Goal: Communication & Community: Answer question/provide support

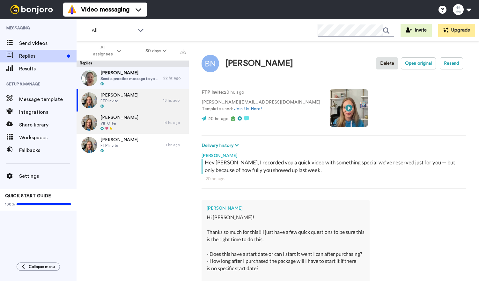
scroll to position [202, 0]
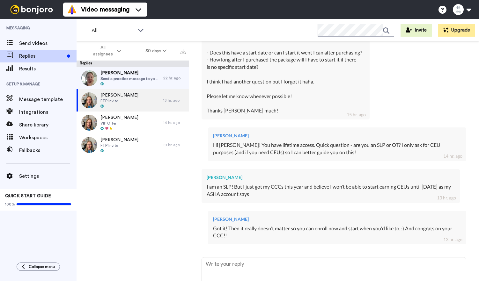
type textarea "x"
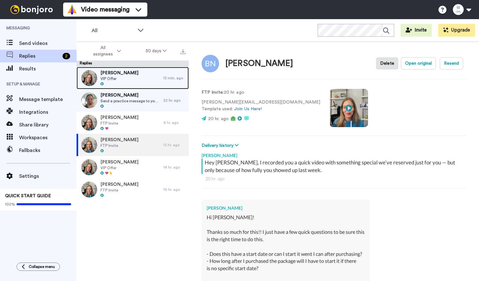
click at [128, 86] on div at bounding box center [119, 84] width 38 height 4
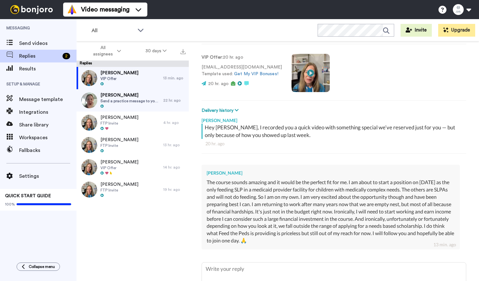
scroll to position [37, 0]
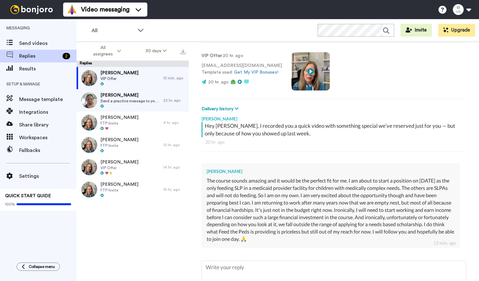
drag, startPoint x: 262, startPoint y: 174, endPoint x: 263, endPoint y: 196, distance: 22.1
click at [263, 196] on div "[PERSON_NAME] The course sounds amazing and it would be the perfect fit for me.…" at bounding box center [331, 205] width 258 height 85
click at [263, 196] on div "The course sounds amazing and it would be the perfect fit for me. I am about to…" at bounding box center [331, 210] width 248 height 66
drag, startPoint x: 250, startPoint y: 169, endPoint x: 312, endPoint y: 237, distance: 91.4
click at [312, 237] on div "[PERSON_NAME] The course sounds amazing and it would be the perfect fit for me.…" at bounding box center [331, 205] width 258 height 85
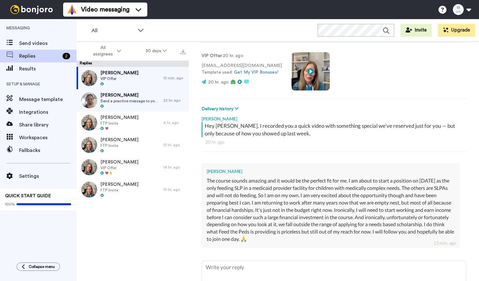
click at [312, 237] on div "The course sounds amazing and it would be the perfect fit for me. I am about to…" at bounding box center [331, 210] width 248 height 66
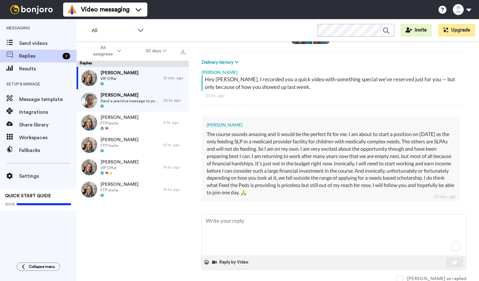
scroll to position [84, 0]
click at [245, 174] on div "The course sounds amazing and it would be the perfect fit for me. I am about to…" at bounding box center [331, 163] width 248 height 66
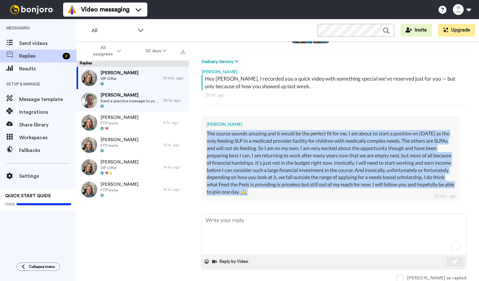
click at [245, 174] on div "The course sounds amazing and it would be the perfect fit for me. I am about to…" at bounding box center [331, 163] width 248 height 66
copy div "The course sounds amazing and it would be the perfect fit for me. I am about to…"
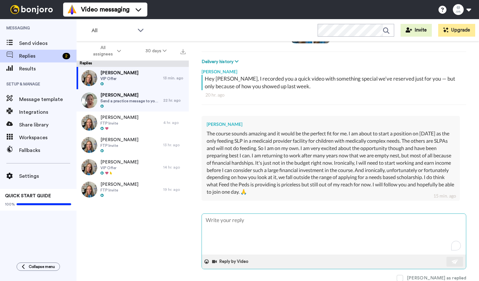
click at [227, 230] on textarea "To enrich screen reader interactions, please activate Accessibility in Grammarl…" at bounding box center [334, 234] width 264 height 41
paste textarea "Hi [Name], First off, congratulations on your new position. What an exciting op…"
type textarea "x"
type textarea "Hi [Name], First off, congratulations on your new position. What an exciting op…"
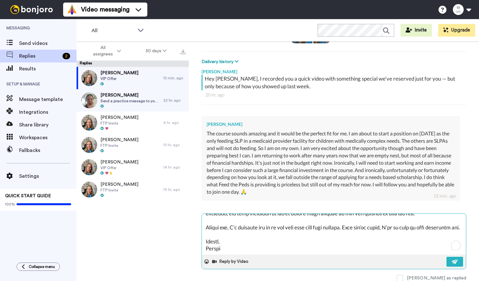
scroll to position [0, 0]
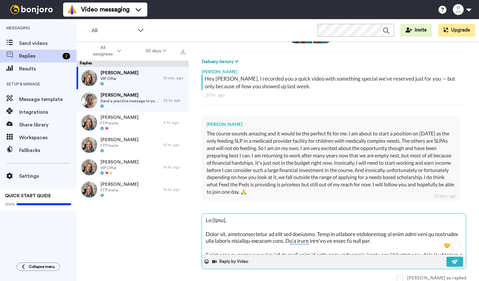
drag, startPoint x: 212, startPoint y: 220, endPoint x: 245, endPoint y: 220, distance: 32.2
click at [245, 220] on textarea "To enrich screen reader interactions, please activate Accessibility in Grammarl…" at bounding box center [334, 234] width 264 height 41
type textarea "x"
type textarea "Hi T First off, congratulations on your new position. What an exciting opportun…"
type textarea "x"
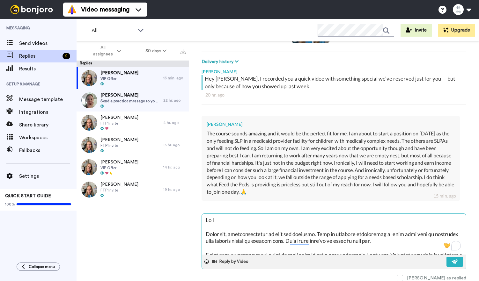
type textarea "Hi Tr First off, congratulations on your new position. What an exciting opportu…"
type textarea "x"
type textarea "Hi Tra First off, congratulations on your new position. What an exciting opport…"
type textarea "x"
type textarea "Hi Trac First off, congratulations on your new position. What an exciting oppor…"
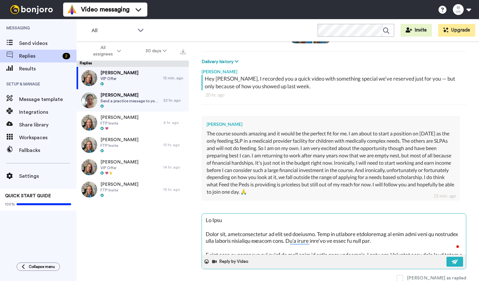
type textarea "x"
type textarea "Hi Tracy First off, congratulations on your new position. What an exciting oppo…"
type textarea "x"
type textarea "Hi Tracy, First off, congratulations on your new position. What an exciting opp…"
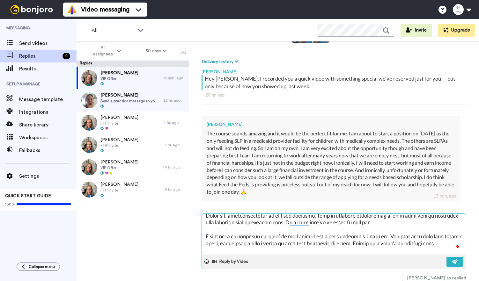
scroll to position [27, 0]
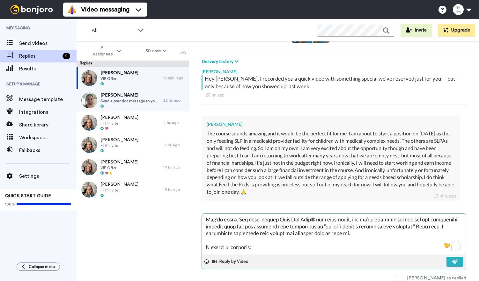
click at [304, 229] on textarea "To enrich screen reader interactions, please activate Accessibility in Grammarl…" at bounding box center [334, 234] width 264 height 41
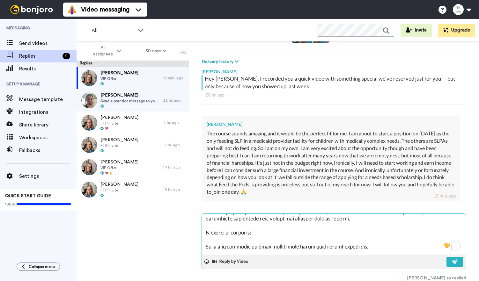
click at [304, 229] on textarea "To enrich screen reader interactions, please activate Accessibility in Grammarl…" at bounding box center [334, 234] width 264 height 41
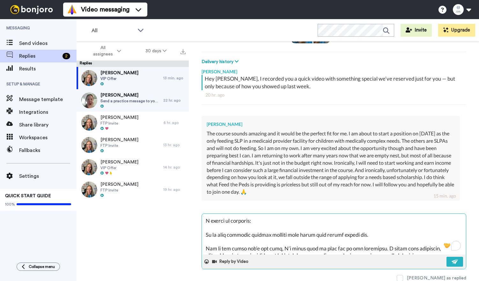
click at [304, 229] on textarea "To enrich screen reader interactions, please activate Accessibility in Grammarl…" at bounding box center [334, 234] width 264 height 41
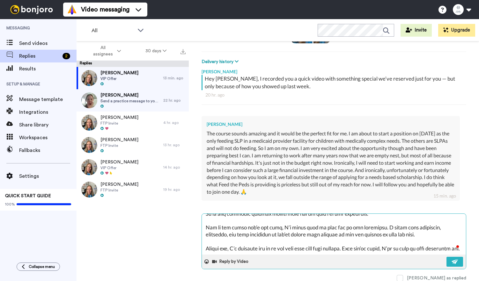
click at [273, 226] on textarea "To enrich screen reader interactions, please activate Accessibility in Grammarl…" at bounding box center [334, 234] width 264 height 41
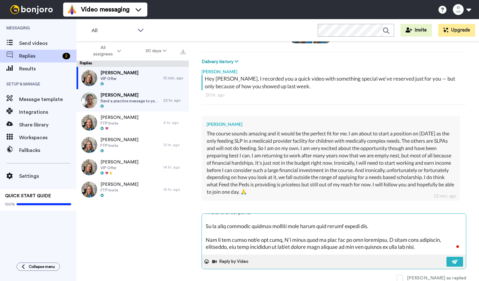
click at [233, 225] on textarea "To enrich screen reader interactions, please activate Accessibility in Grammarl…" at bounding box center [334, 234] width 264 height 41
type textarea "x"
type textarea "Hi Tracy, First off, congratulations on your new position. What an exciting opp…"
type textarea "x"
type textarea "Hi Tracy, First off, congratulations on your new position. What an exciting opp…"
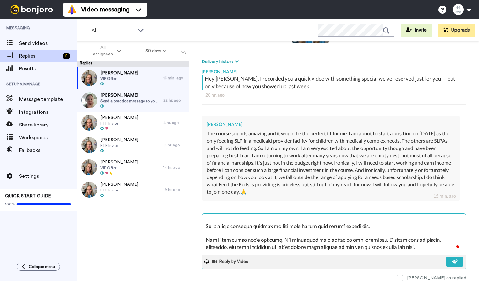
type textarea "x"
type textarea "Hi Tracy, First off, congratulations on your new position. What an exciting opp…"
type textarea "x"
type textarea "Hi Tracy, First off, congratulations on your new position. What an exciting opp…"
type textarea "x"
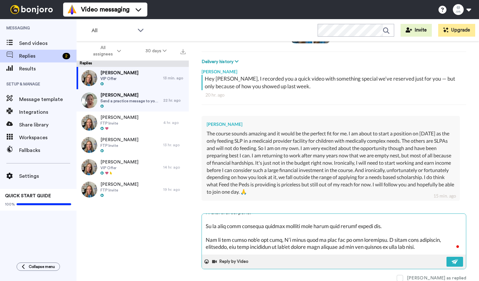
type textarea "Hi Tracy, First off, congratulations on your new position. What an exciting opp…"
type textarea "x"
type textarea "Hi Tracy, First off, congratulations on your new position. What an exciting opp…"
type textarea "x"
type textarea "Hi Tracy, First off, congratulations on your new position. What an exciting opp…"
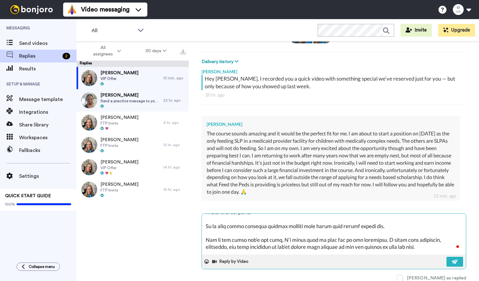
type textarea "x"
type textarea "Hi Tracy, First off, congratulations on your new position. What an exciting opp…"
type textarea "x"
type textarea "Hi Tracy, First off, congratulations on your new position. What an exciting opp…"
type textarea "x"
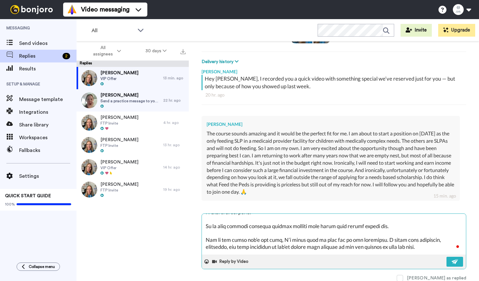
type textarea "Hi Tracy, First off, congratulations on your new position. What an exciting opp…"
type textarea "x"
type textarea "Hi Tracy, First off, congratulations on your new position. What an exciting opp…"
type textarea "x"
type textarea "Hi Tracy, First off, congratulations on your new position. What an exciting opp…"
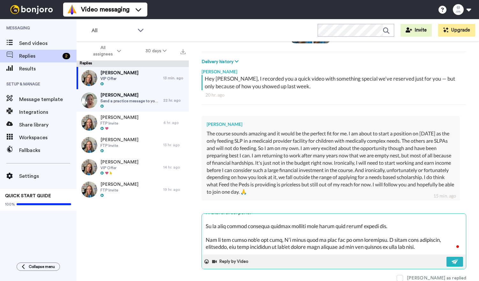
type textarea "x"
type textarea "Hi Tracy, First off, congratulations on your new position. What an exciting opp…"
type textarea "x"
type textarea "Hi Tracy, First off, congratulations on your new position. What an exciting opp…"
type textarea "x"
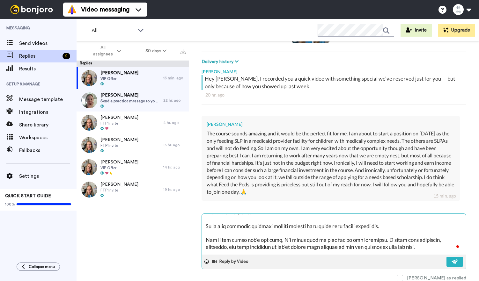
type textarea "Hi Tracy, First off, congratulations on your new position. What an exciting opp…"
type textarea "x"
type textarea "Hi Tracy, First off, congratulations on your new position. What an exciting opp…"
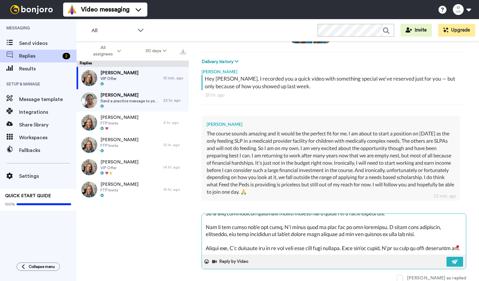
click at [262, 235] on textarea "To enrich screen reader interactions, please activate Accessibility in Grammarl…" at bounding box center [334, 234] width 264 height 41
click at [291, 239] on textarea "To enrich screen reader interactions, please activate Accessibility in Grammarl…" at bounding box center [334, 234] width 264 height 41
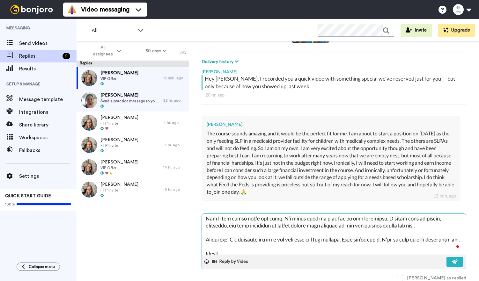
click at [293, 231] on textarea "To enrich screen reader interactions, please activate Accessibility in Grammarl…" at bounding box center [334, 234] width 264 height 41
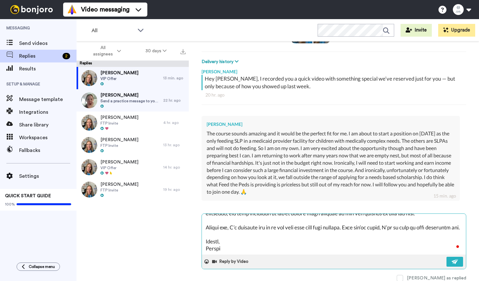
click at [291, 226] on textarea "To enrich screen reader interactions, please activate Accessibility in Grammarl…" at bounding box center [334, 234] width 264 height 41
click at [222, 239] on textarea "To enrich screen reader interactions, please activate Accessibility in Grammarl…" at bounding box center [334, 234] width 264 height 41
type textarea "x"
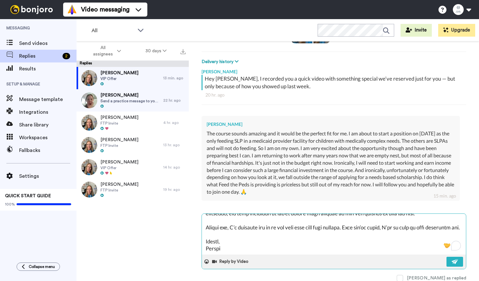
type textarea "Hi Tracy, First off, congratulations on your new position. What an exciting opp…"
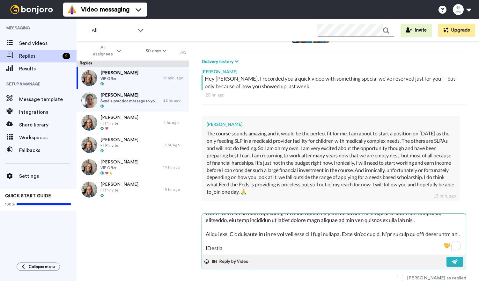
type textarea "x"
type textarea "Hi Tracy, First off, congratulations on your new position. What an exciting opp…"
type textarea "x"
type textarea "Hi Tracy, First off, congratulations on your new position. What an exciting opp…"
type textarea "x"
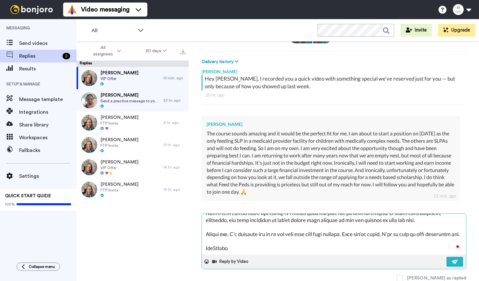
type textarea "Hi Tracy, First off, congratulations on your new position. What an exciting opp…"
type textarea "x"
type textarea "Hi Tracy, First off, congratulations on your new position. What an exciting opp…"
type textarea "x"
type textarea "Hi Tracy, First off, congratulations on your new position. What an exciting opp…"
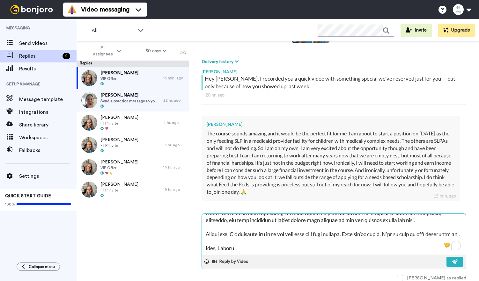
click at [232, 249] on textarea "To enrich screen reader interactions, please activate Accessibility in Grammarl…" at bounding box center [334, 234] width 264 height 41
click at [217, 250] on textarea "To enrich screen reader interactions, please activate Accessibility in Grammarl…" at bounding box center [334, 234] width 264 height 41
click at [240, 250] on textarea "To enrich screen reader interactions, please activate Accessibility in Grammarl…" at bounding box center [334, 234] width 264 height 41
type textarea "x"
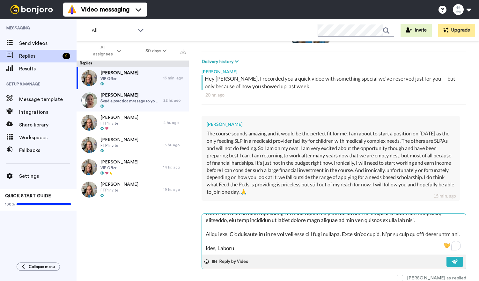
type textarea "Hi Tracy, First off, congratulations on your new position. What an exciting opp…"
type textarea "x"
type textarea "Hi Tracy, First off, congratulations on your new position. What an exciting opp…"
click at [455, 259] on img at bounding box center [455, 261] width 7 height 5
type textarea "x"
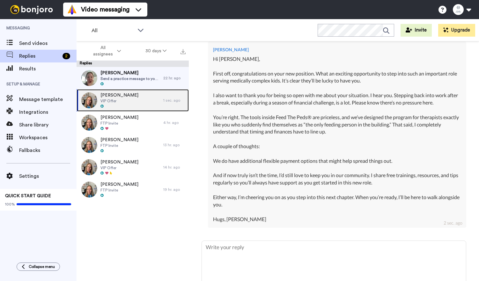
click at [137, 95] on div "Tracy Jankowitz VIP Offer" at bounding box center [120, 100] width 87 height 22
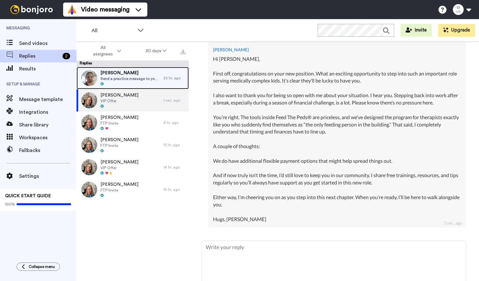
click at [129, 82] on div at bounding box center [130, 84] width 60 height 4
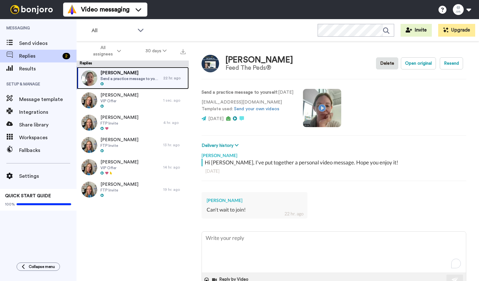
click at [157, 80] on span "Send a practice message to yourself" at bounding box center [130, 78] width 60 height 5
click at [227, 246] on textarea "To enrich screen reader interactions, please activate Accessibility in Grammarl…" at bounding box center [334, 252] width 264 height 41
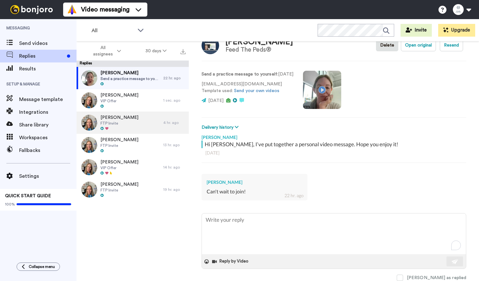
type textarea "x"
type textarea "J"
type textarea "x"
type textarea "Ju"
type textarea "x"
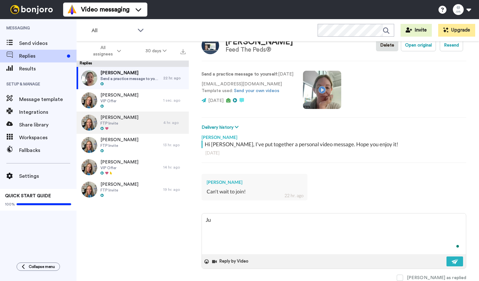
type textarea "Jua"
type textarea "x"
type textarea "Juat"
type textarea "x"
type textarea "Juat r"
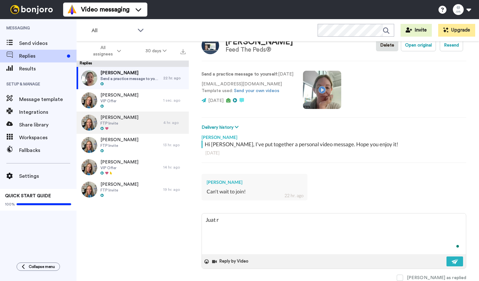
type textarea "x"
type textarea "Juat re"
type textarea "x"
type textarea "Juat rep"
type textarea "x"
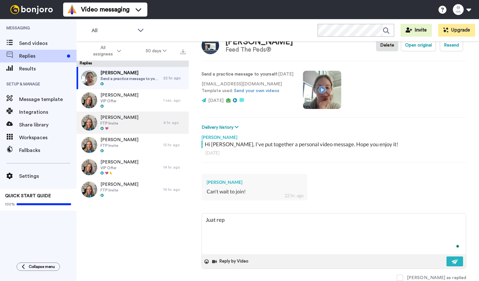
type textarea "Juat re"
type textarea "x"
type textarea "Juat r"
type textarea "x"
type textarea "Juat"
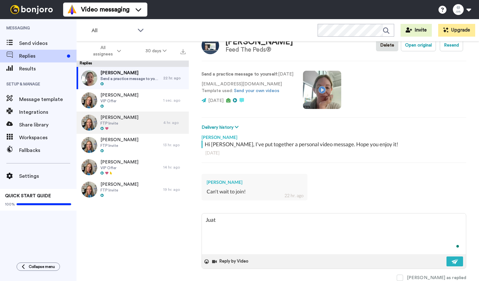
type textarea "x"
type textarea "r"
type textarea "x"
type textarea "re"
type textarea "x"
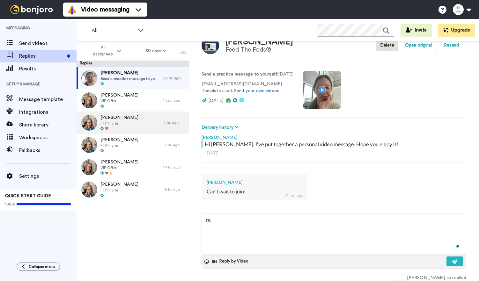
type textarea "rep"
type textarea "x"
type textarea "repl"
type textarea "x"
type textarea "reply"
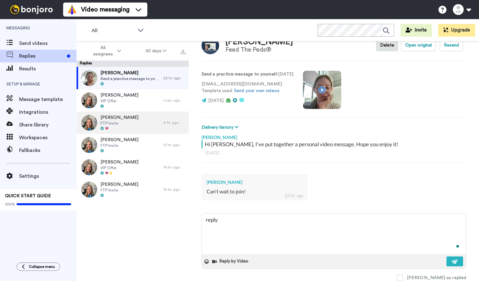
type textarea "x"
type textarea "replyi"
type textarea "x"
type textarea "replyin"
type textarea "x"
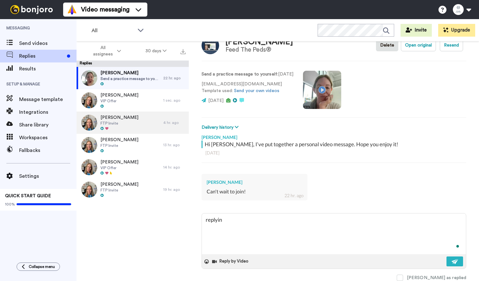
type textarea "replying"
type textarea "x"
type textarea "replying"
type textarea "x"
type textarea "replying t"
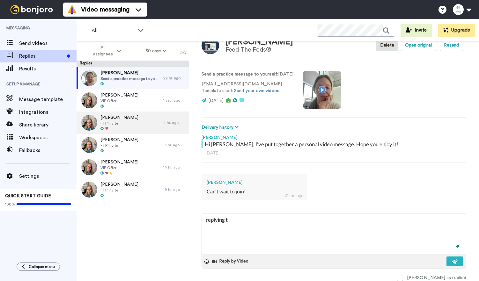
type textarea "x"
type textarea "replying to"
type textarea "x"
type textarea "replying to"
type textarea "x"
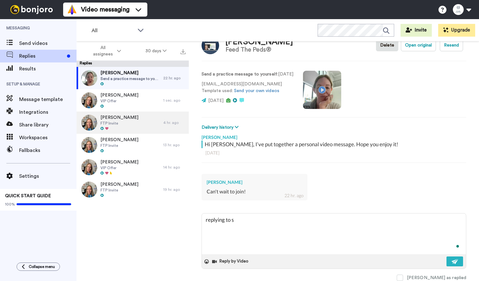
type textarea "replying to se"
type textarea "x"
type textarea "replying to see"
type textarea "x"
type textarea "replying to see"
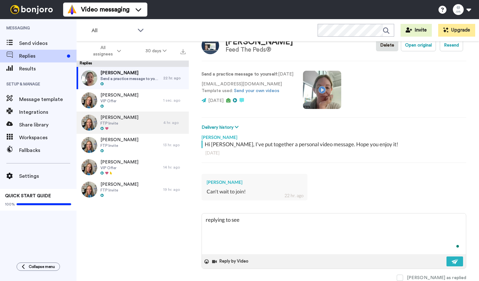
type textarea "x"
type textarea "replying to see w"
type textarea "x"
type textarea "replying to see wh"
type textarea "x"
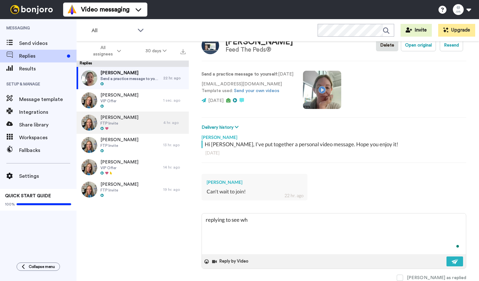
type textarea "replying to see wha"
type textarea "x"
type textarea "replying to see what"
type textarea "x"
type textarea "replying to see what"
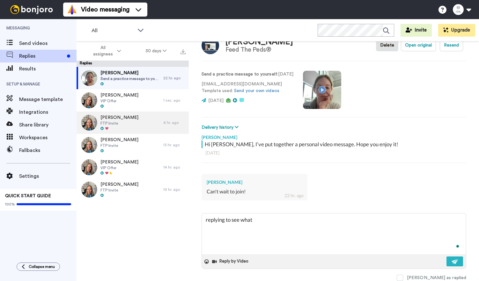
type textarea "x"
type textarea "replying to see what t"
type textarea "x"
type textarea "replying to see what th"
type textarea "x"
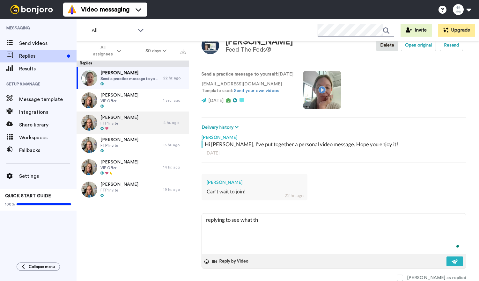
type textarea "replying to see what the"
type textarea "x"
type textarea "replying to see what the"
type textarea "x"
type textarea "replying to see what the r"
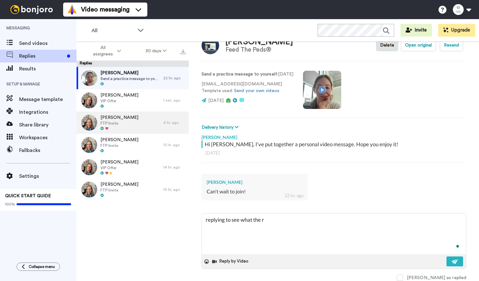
type textarea "x"
type textarea "replying to see what the re"
type textarea "x"
type textarea "replying to see what the rep"
type textarea "x"
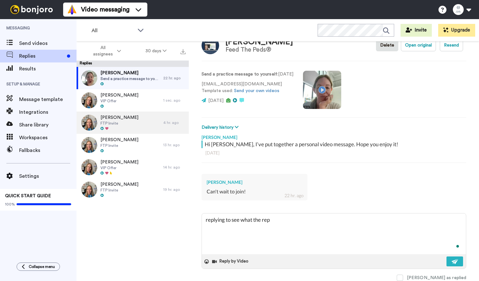
type textarea "replying to see what the repl"
type textarea "x"
type textarea "replying to see what the repli"
type textarea "x"
type textarea "replying to see what the replie"
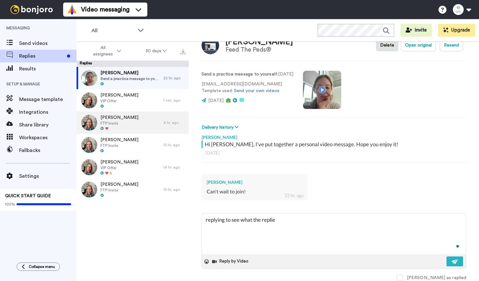
type textarea "x"
type textarea "replying to see what the replies"
type textarea "x"
type textarea "replying to see what the replies"
type textarea "x"
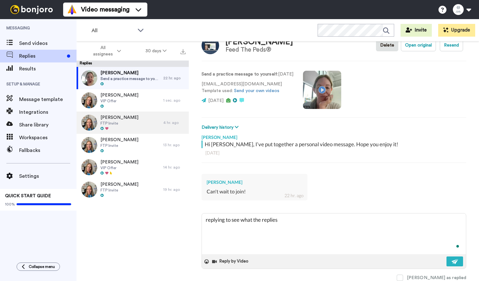
type textarea "replying to see what the replies l"
type textarea "x"
type textarea "replying to see what the replies lo"
type textarea "x"
type textarea "replying to see what the replies loo"
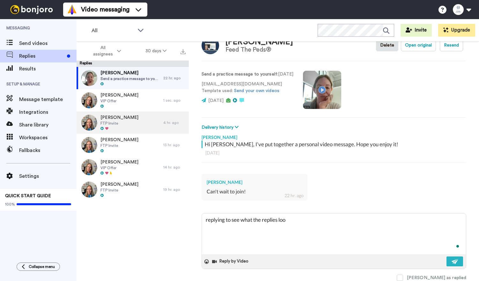
type textarea "x"
type textarea "replying to see what the replies look"
type textarea "x"
type textarea "replying to see what the replies look l"
type textarea "x"
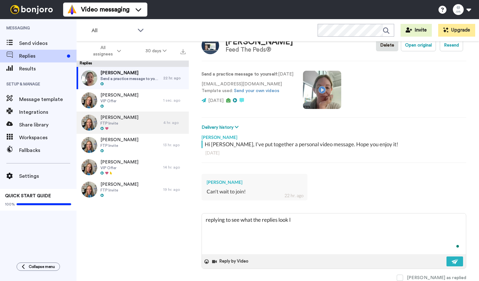
type textarea "replying to see what the replies look li"
type textarea "x"
type textarea "replying to see what the replies look lik"
type textarea "x"
type textarea "replying to see what the replies look like"
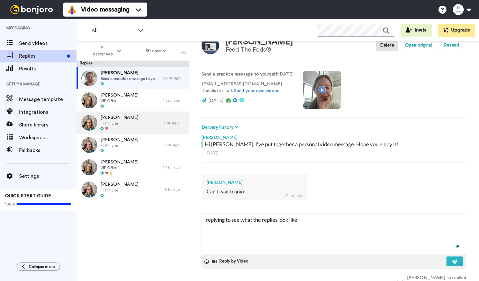
type textarea "x"
type textarea "replying to see what the replies look like"
type textarea "x"
type textarea "replying to see what the replies look like o"
type textarea "x"
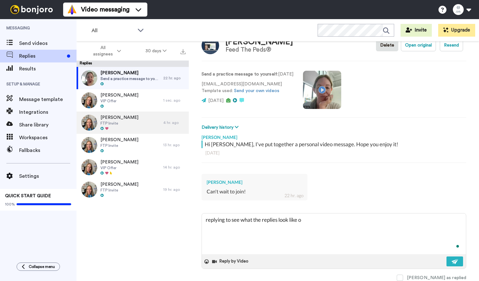
type textarea "replying to see what the replies look like on"
type textarea "x"
type textarea "replying to see what the replies look like on t"
type textarea "x"
type textarea "replying to see what the replies look like on th"
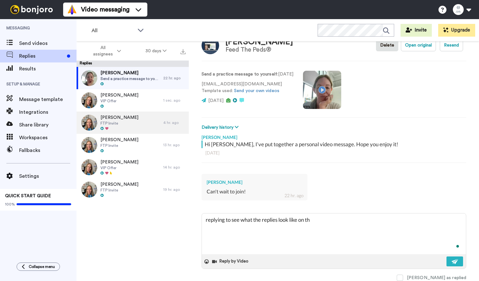
type textarea "x"
type textarea "replying to see what the replies look like on the"
type textarea "x"
type textarea "replying to see what the replies look like on the"
type textarea "x"
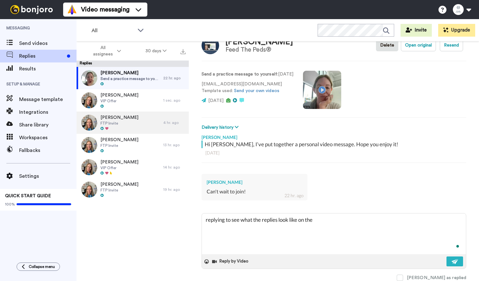
type textarea "replying to see what the replies look like on the r"
type textarea "x"
type textarea "replying to see what the replies look like on the re"
type textarea "x"
type textarea "replying to see what the replies look like on the rec"
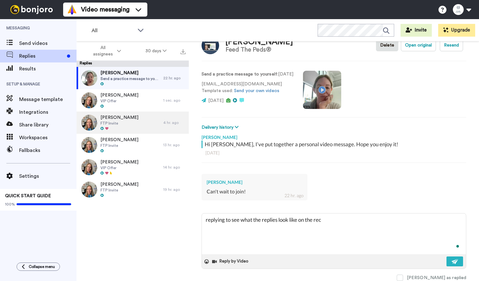
type textarea "x"
type textarea "replying to see what the replies look like on the rece"
type textarea "x"
type textarea "replying to see what the replies look like on the recei"
type textarea "x"
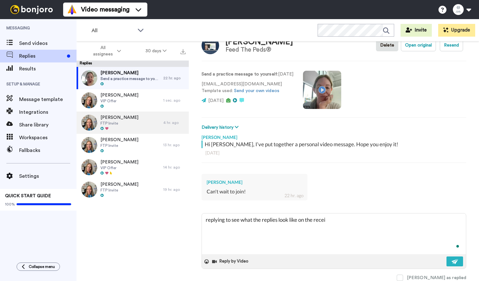
type textarea "replying to see what the replies look like on the receiv"
type textarea "x"
type textarea "replying to see what the replies look like on the receive"
type textarea "x"
type textarea "replying to see what the replies look like on the receiver"
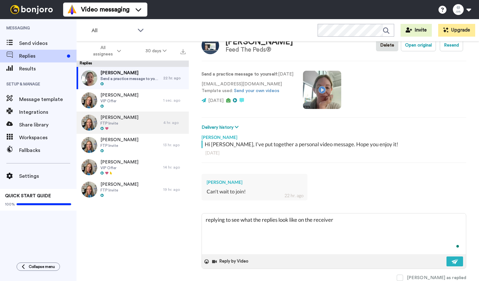
type textarea "x"
type textarea "replying to see what the replies look like on the receiver"
type textarea "x"
type textarea "replying to see what the replies look like on the receiver e"
type textarea "x"
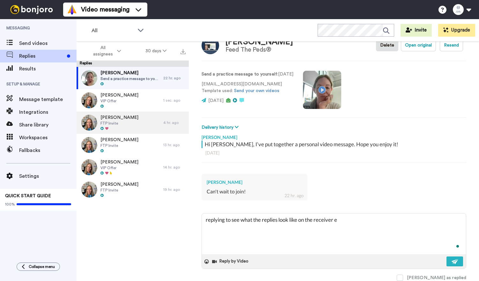
type textarea "replying to see what the replies look like on the receiver en"
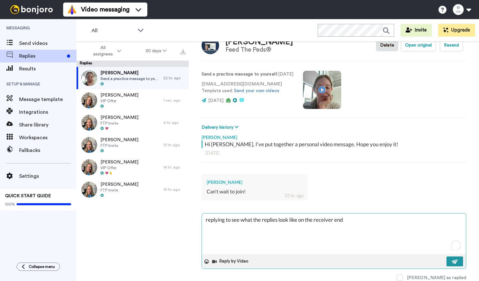
click at [458, 262] on img at bounding box center [455, 261] width 7 height 5
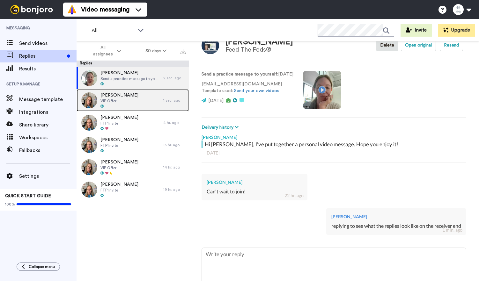
click at [120, 97] on span "Tracy Jankowitz" at bounding box center [119, 95] width 38 height 6
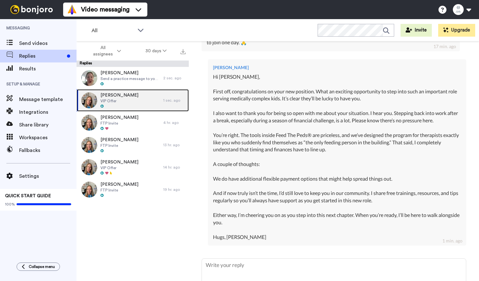
scroll to position [232, 0]
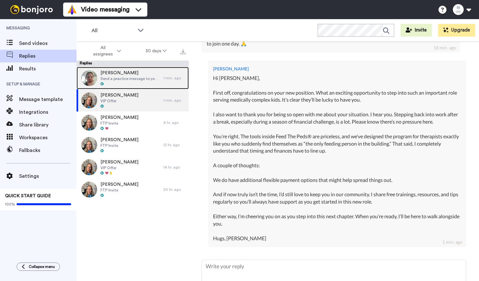
click at [130, 80] on span "Send a practice message to yourself" at bounding box center [130, 78] width 60 height 5
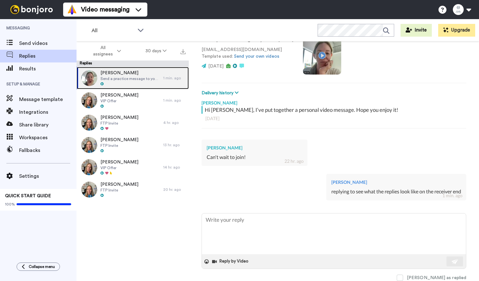
scroll to position [52, 0]
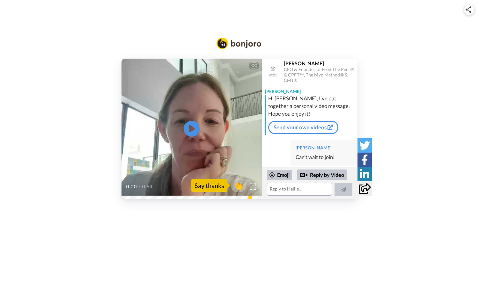
scroll to position [42, 0]
